Goal: Transaction & Acquisition: Purchase product/service

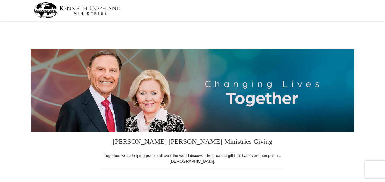
select select "GA"
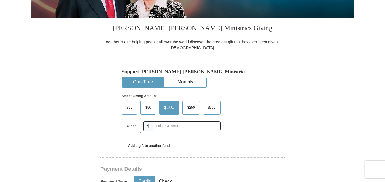
click at [146, 105] on span "$50" at bounding box center [147, 107] width 11 height 8
click at [0, 0] on input "$50" at bounding box center [0, 0] width 0 height 0
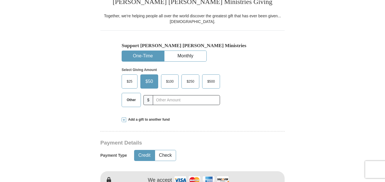
scroll to position [170, 0]
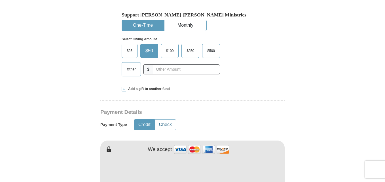
click at [163, 123] on button "Check" at bounding box center [165, 124] width 21 height 10
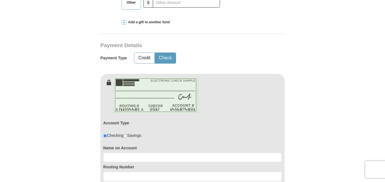
scroll to position [255, 0]
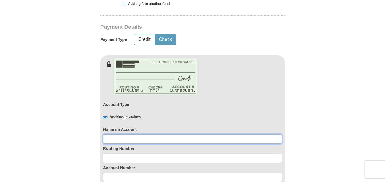
click at [110, 140] on input at bounding box center [192, 139] width 178 height 10
type input "[PERSON_NAME]"
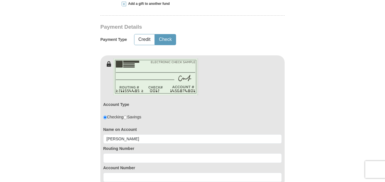
drag, startPoint x: 166, startPoint y: 103, endPoint x: 143, endPoint y: 118, distance: 27.5
click at [141, 109] on div "Account Type Checking Savings" at bounding box center [192, 111] width 178 height 25
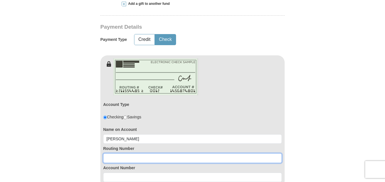
click at [109, 158] on input at bounding box center [192, 158] width 178 height 10
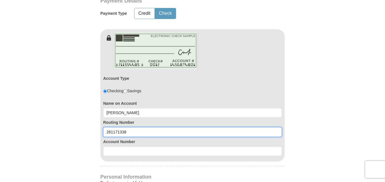
scroll to position [283, 0]
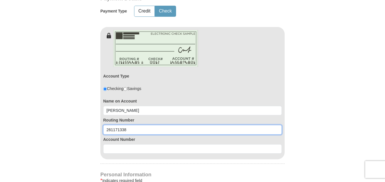
type input "261171338"
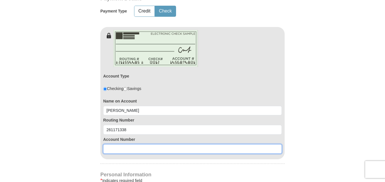
click at [113, 149] on input at bounding box center [192, 149] width 178 height 10
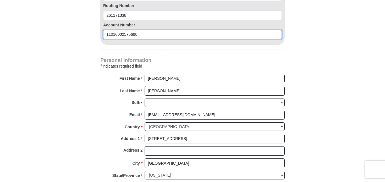
scroll to position [425, 0]
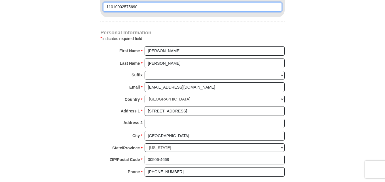
type input "11010002575690"
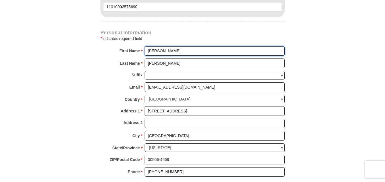
click at [162, 52] on input "[PERSON_NAME]" at bounding box center [214, 51] width 140 height 10
type input "[PERSON_NAME] & Yung"
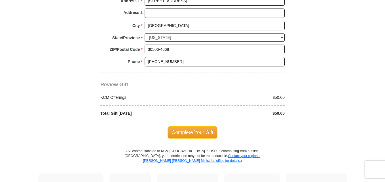
scroll to position [538, 0]
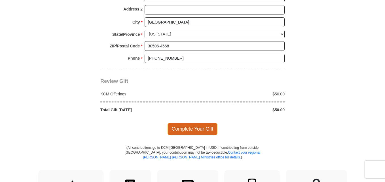
click at [192, 129] on span "Complete Your Gift" at bounding box center [192, 129] width 50 height 12
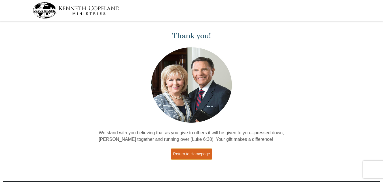
click at [197, 156] on link "Return to Homepage" at bounding box center [191, 153] width 42 height 11
